Goal: Check status

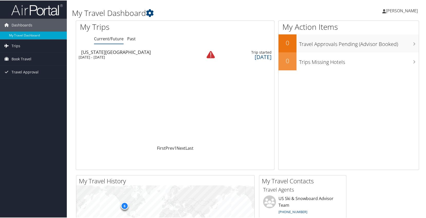
click at [147, 53] on div "Colorado Springs" at bounding box center [138, 51] width 115 height 5
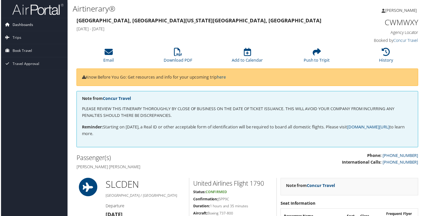
click at [28, 23] on span "Dashboards" at bounding box center [22, 24] width 21 height 13
click at [19, 71] on span "Travel Approval" at bounding box center [25, 71] width 27 height 13
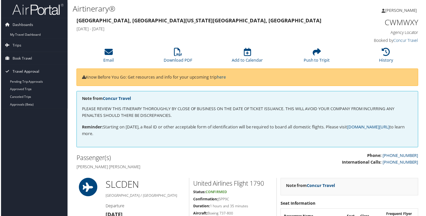
click at [19, 71] on span "Travel Approval" at bounding box center [25, 71] width 27 height 13
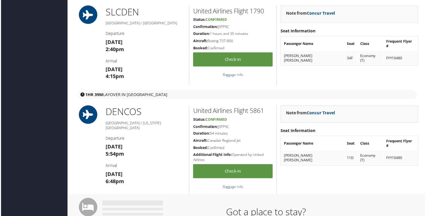
scroll to position [178, 0]
